Goal: Transaction & Acquisition: Register for event/course

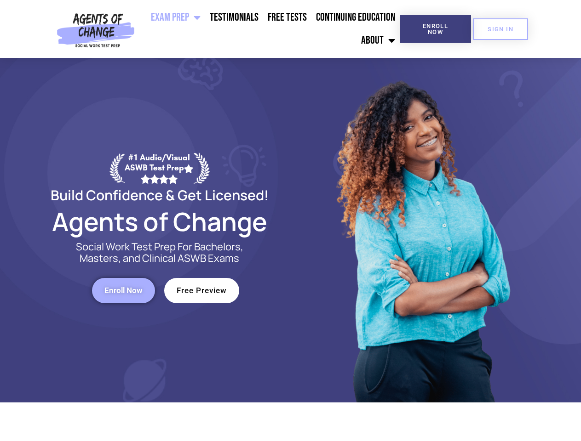
click at [291, 221] on div at bounding box center [422, 230] width 262 height 345
click at [269, 29] on ul "Exam Prep BSW Exam Prep: ASWB Bachelors Level Exam LMSW Exam Prep: ASWB Masters…" at bounding box center [268, 29] width 261 height 46
click at [435, 29] on span "Enroll Now" at bounding box center [435, 29] width 42 height 12
click at [500, 29] on span "SIGN IN" at bounding box center [500, 29] width 26 height 6
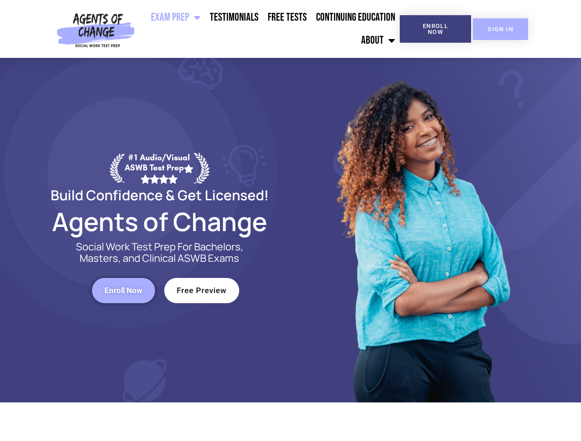
click at [500, 29] on span "SIGN IN" at bounding box center [500, 29] width 26 height 6
click at [123, 291] on span "Enroll Now" at bounding box center [123, 291] width 38 height 8
click at [201, 291] on span "Free Preview" at bounding box center [202, 291] width 50 height 8
